Goal: Navigation & Orientation: Find specific page/section

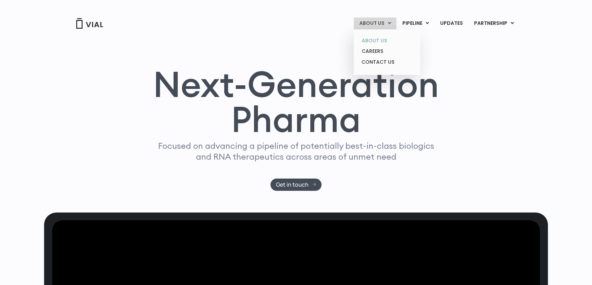
click at [380, 38] on link "ABOUT US" at bounding box center [386, 40] width 61 height 11
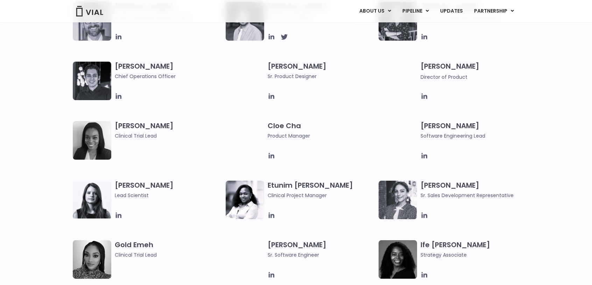
scroll to position [350, 0]
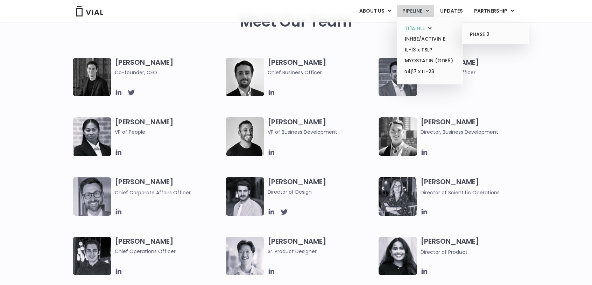
click at [421, 27] on link "TL1A HLE" at bounding box center [429, 28] width 61 height 11
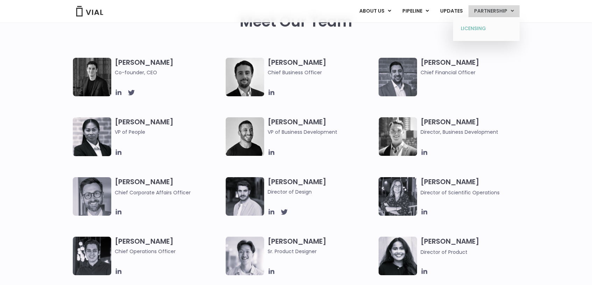
click at [488, 26] on link "LICENSING" at bounding box center [485, 28] width 61 height 11
